Goal: Check status

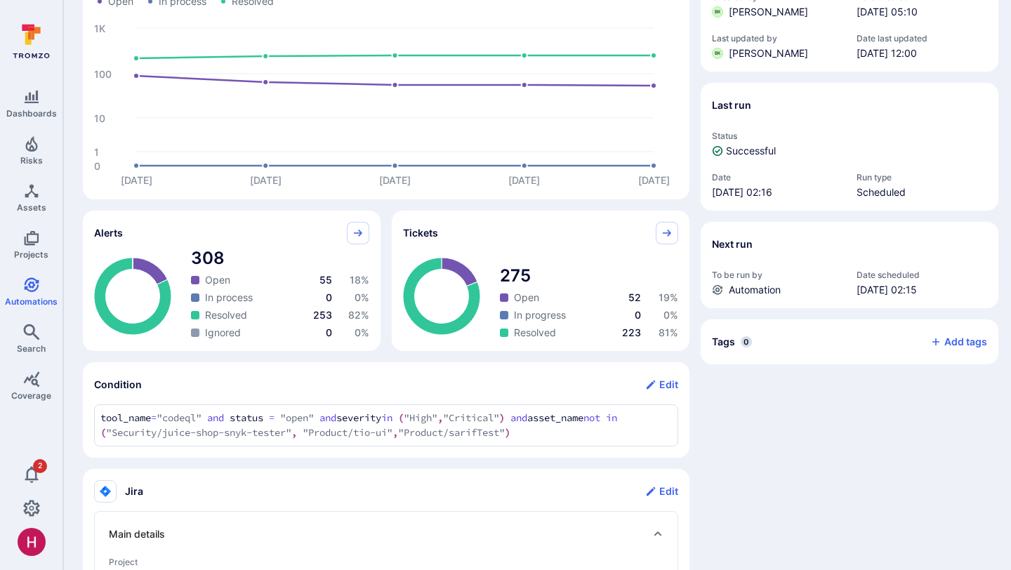
scroll to position [296, 0]
